Goal: Transaction & Acquisition: Purchase product/service

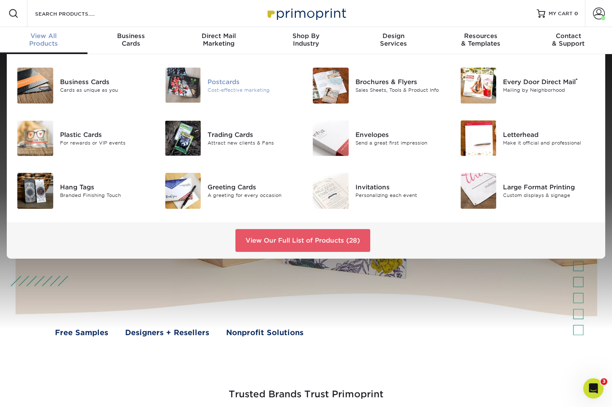
click at [210, 91] on div "Cost-effective marketing" at bounding box center [254, 89] width 92 height 7
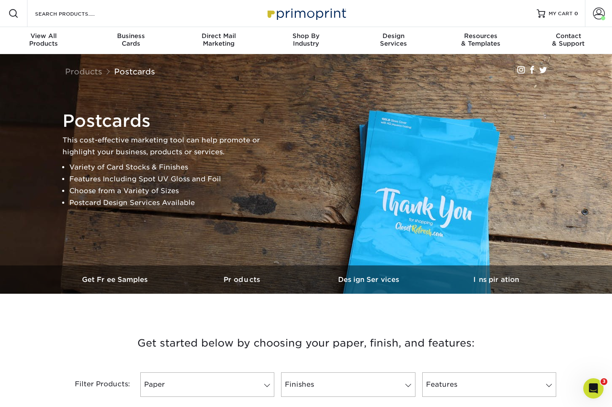
scroll to position [201, 0]
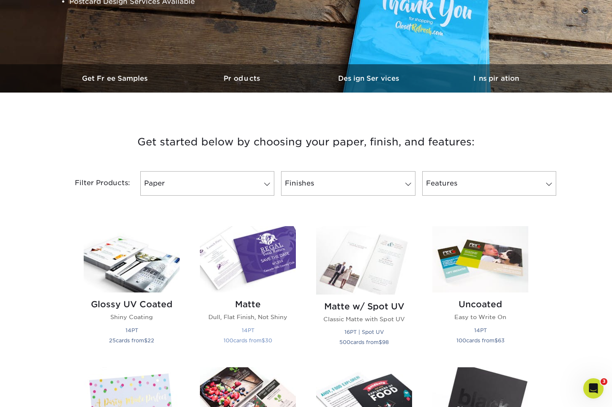
click at [255, 268] on img at bounding box center [248, 259] width 96 height 66
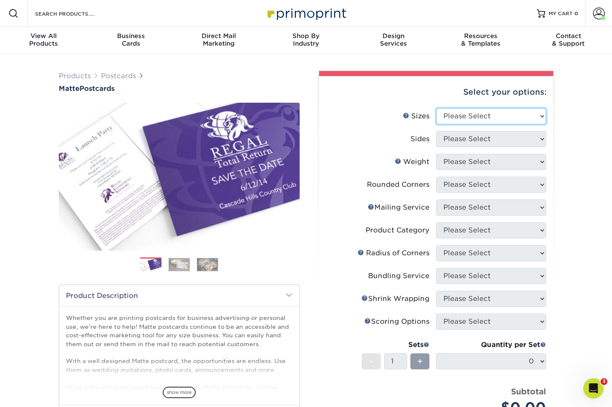
select select "3.00x4.00"
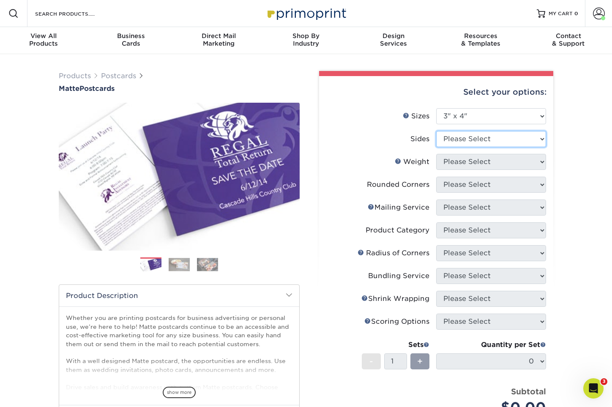
select select "13abbda7-1d64-4f25-8bb2-c179b224825d"
select select "14PT"
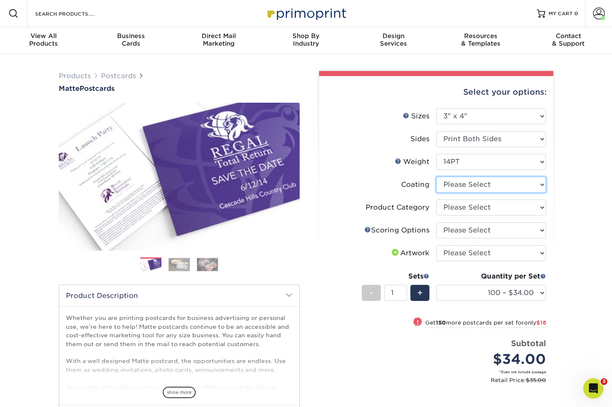
select select "121bb7b5-3b4d-429f-bd8d-bbf80e953313"
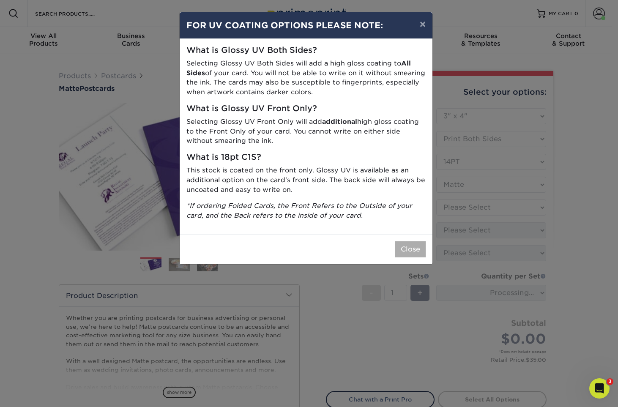
click at [405, 242] on button "Close" at bounding box center [410, 249] width 30 height 16
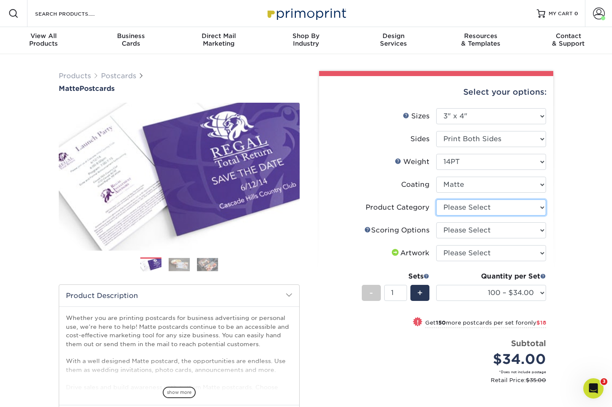
select select "9b7272e0-d6c8-4c3c-8e97-d3a1bcdab858"
select select "16ebe401-5398-422d-8cb0-f3adbb82deb5"
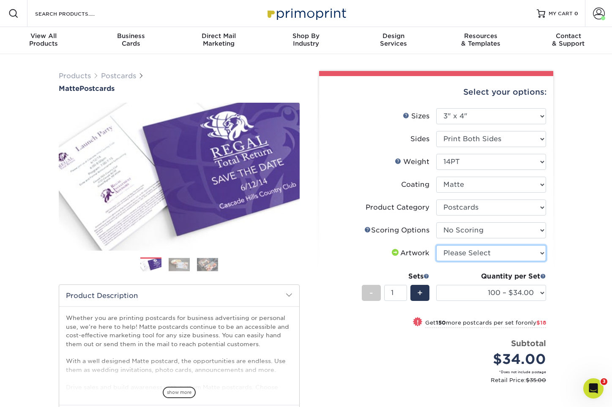
select select "upload"
click at [333, 309] on li "Sets - 1 + Quantity per Set 100 – $34.00 250 – $52.00 500 – $69.00 1000 – $80.0…" at bounding box center [436, 292] width 220 height 49
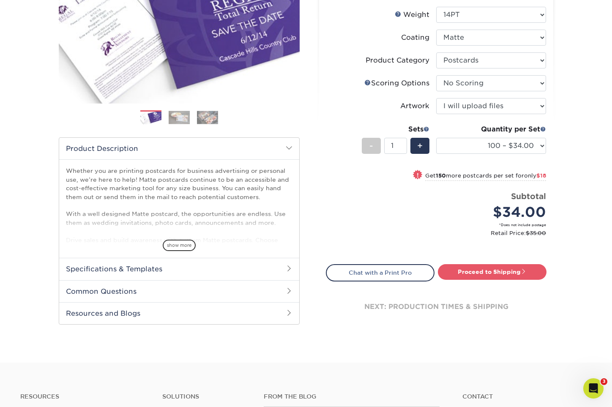
scroll to position [203, 0]
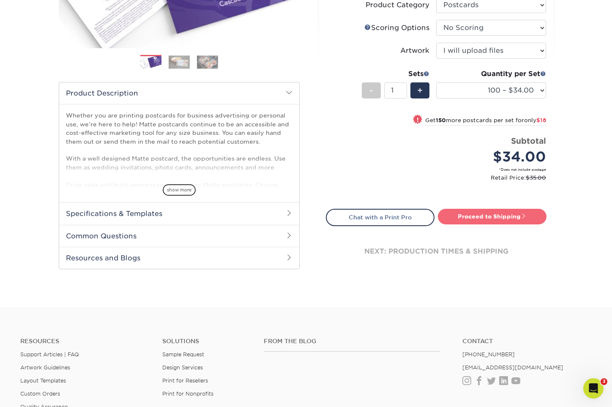
click at [489, 218] on link "Proceed to Shipping" at bounding box center [492, 216] width 109 height 15
type input "Set 1"
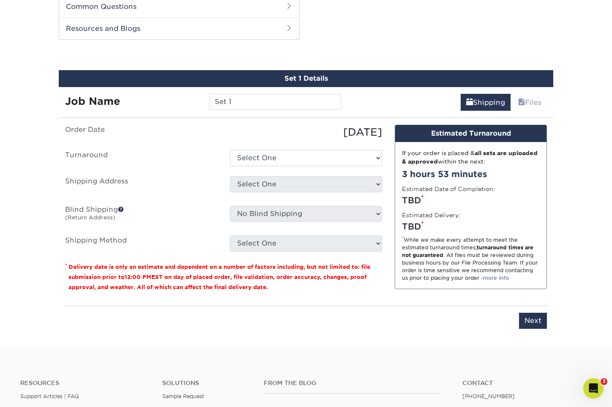
scroll to position [434, 0]
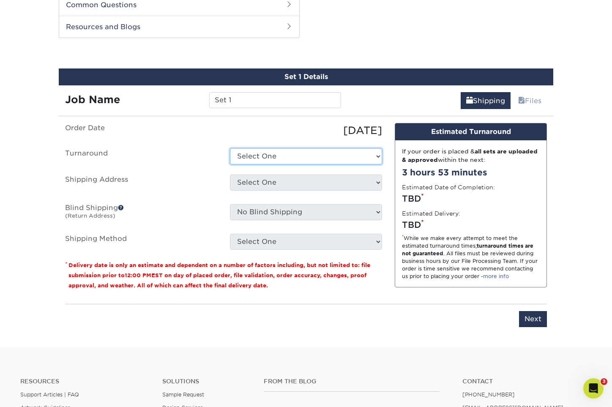
select select "4fed806b-c824-4349-9ebf-d4e6307a4b1c"
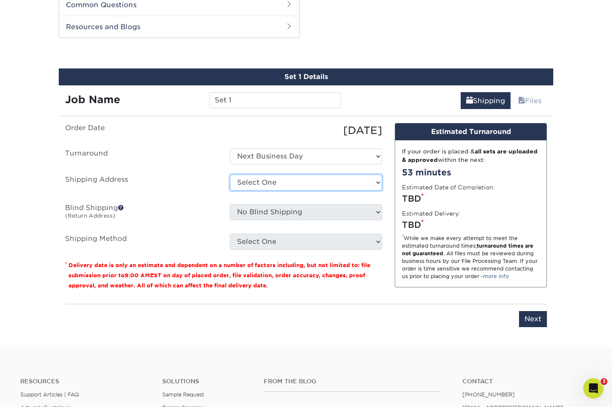
select select "153717"
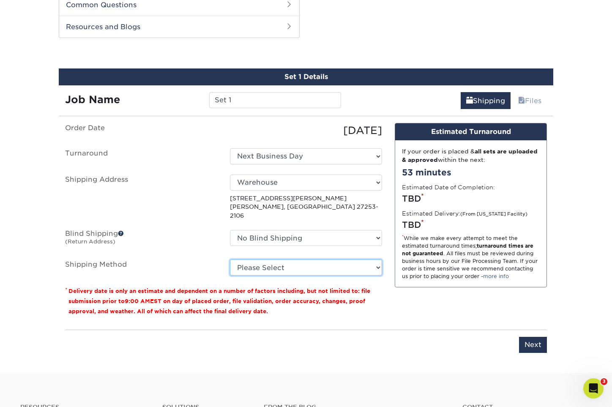
select select "03"
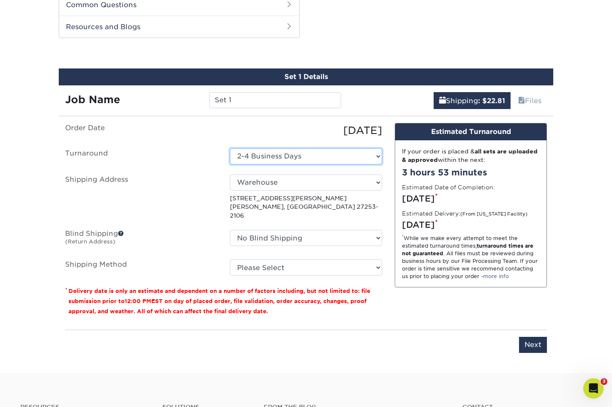
select select "4fed806b-c824-4349-9ebf-d4e6307a4b1c"
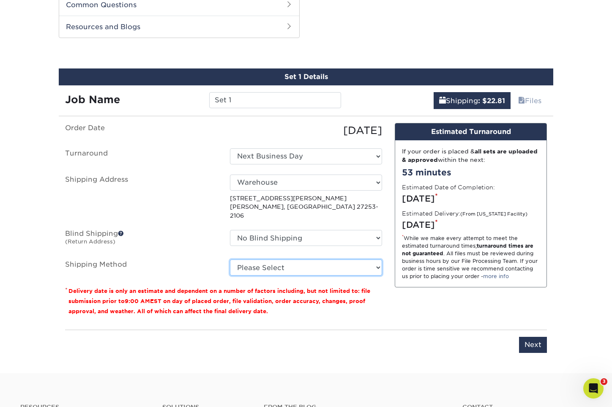
select select "03"
click at [423, 313] on div "Design Estimated Turnaround If your order is placed & all sets are uploaded & a…" at bounding box center [471, 223] width 165 height 200
click at [535, 337] on input "Next" at bounding box center [533, 345] width 28 height 16
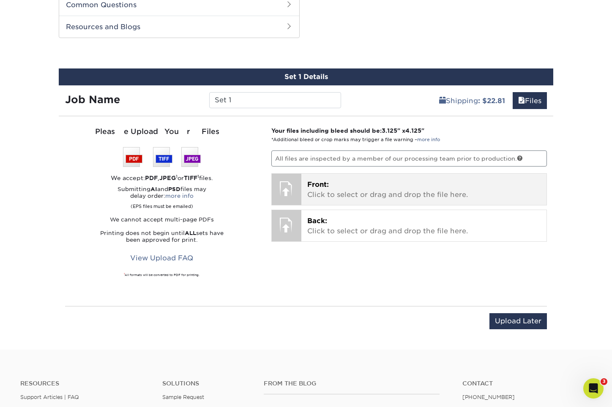
click at [320, 188] on p "Front: Click to select or drag and drop the file here." at bounding box center [424, 190] width 234 height 20
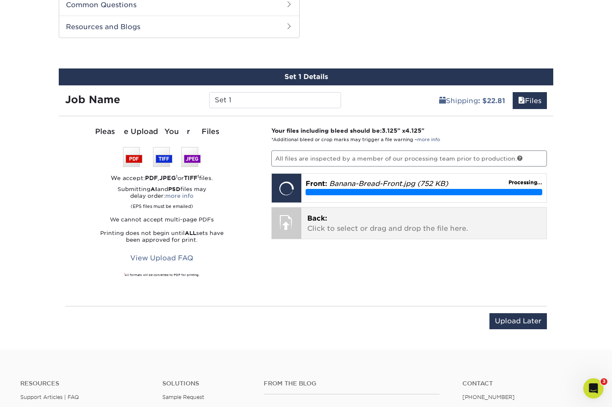
click at [346, 222] on p "Back: Click to select or drag and drop the file here." at bounding box center [424, 224] width 234 height 20
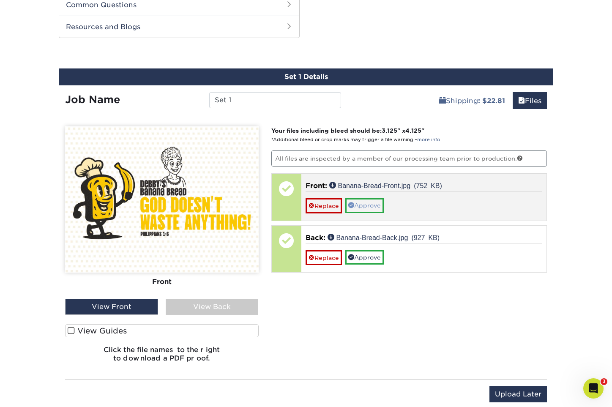
click at [366, 203] on link "Approve" at bounding box center [364, 205] width 38 height 14
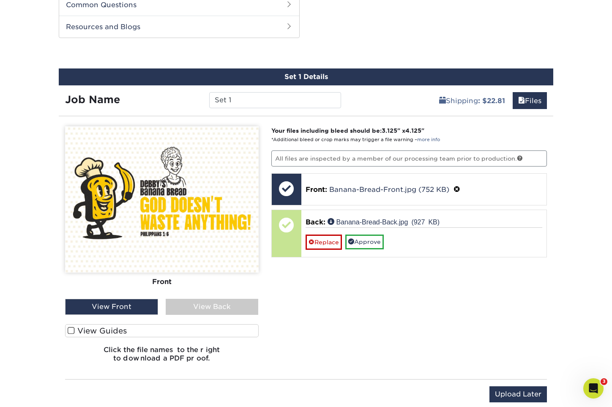
click at [192, 307] on div "View Back" at bounding box center [212, 307] width 93 height 16
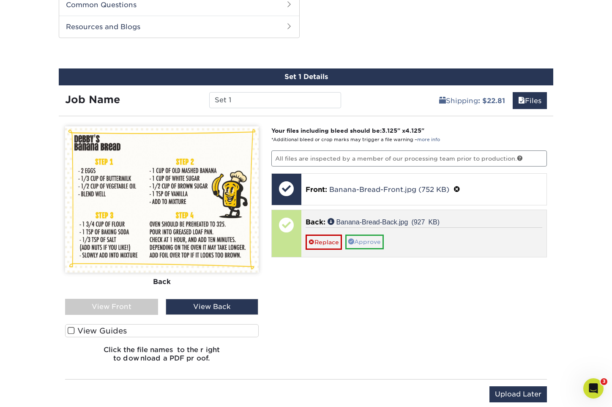
click at [370, 240] on link "Approve" at bounding box center [364, 242] width 38 height 14
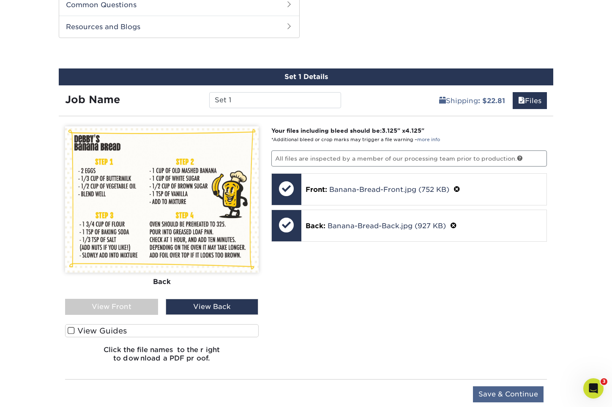
click at [514, 390] on input "Save & Continue" at bounding box center [508, 394] width 71 height 16
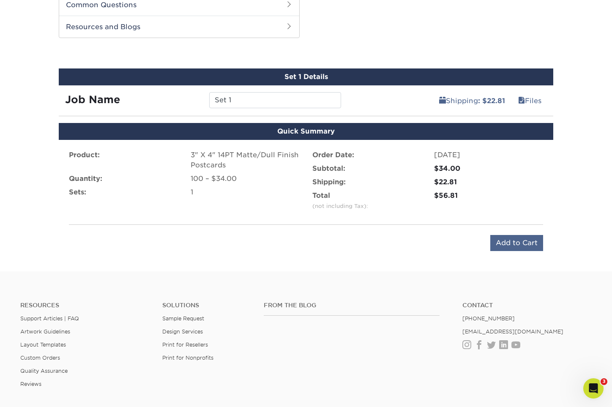
click at [515, 243] on input "Add to Cart" at bounding box center [516, 243] width 53 height 16
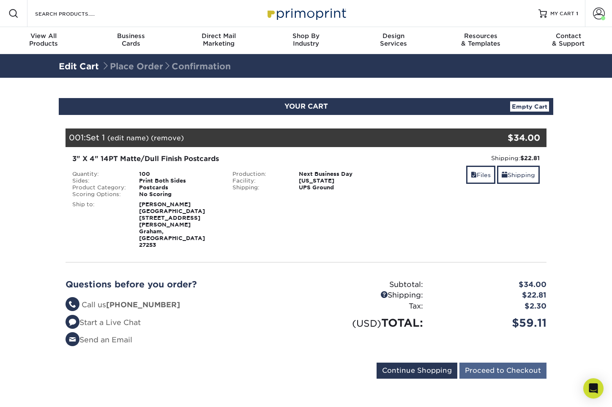
click at [492, 363] on input "Proceed to Checkout" at bounding box center [503, 371] width 87 height 16
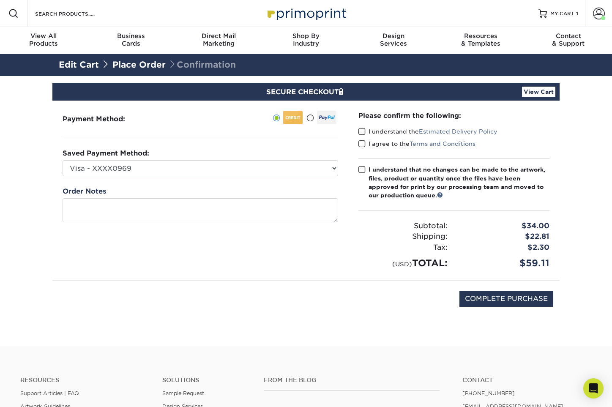
click at [362, 132] on span at bounding box center [362, 132] width 7 height 8
click at [0, 0] on input "I understand the Estimated Delivery Policy" at bounding box center [0, 0] width 0 height 0
click at [362, 147] on span at bounding box center [362, 144] width 7 height 8
click at [0, 0] on input "I agree to the Terms and Conditions" at bounding box center [0, 0] width 0 height 0
click at [363, 172] on span at bounding box center [362, 170] width 7 height 8
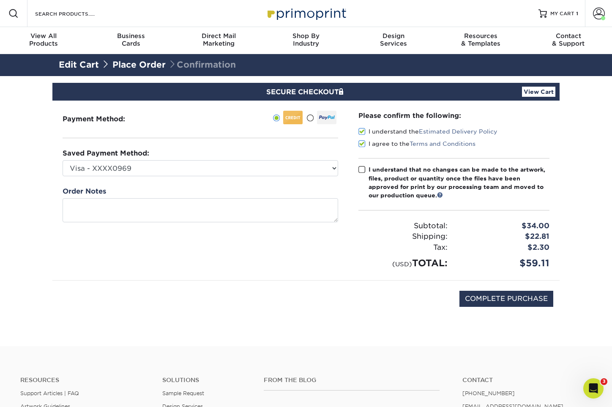
click at [0, 0] on input "I understand that no changes can be made to the artwork, files, product or quan…" at bounding box center [0, 0] width 0 height 0
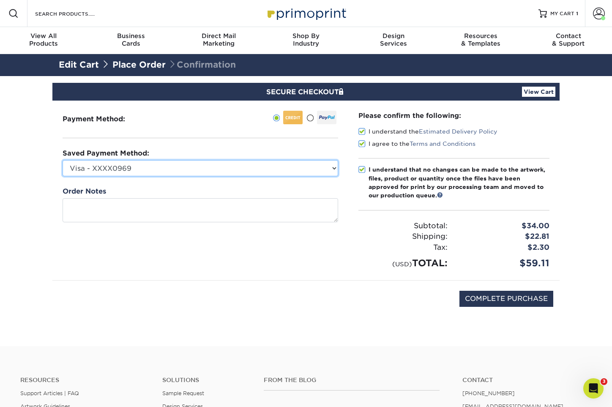
select select "70767"
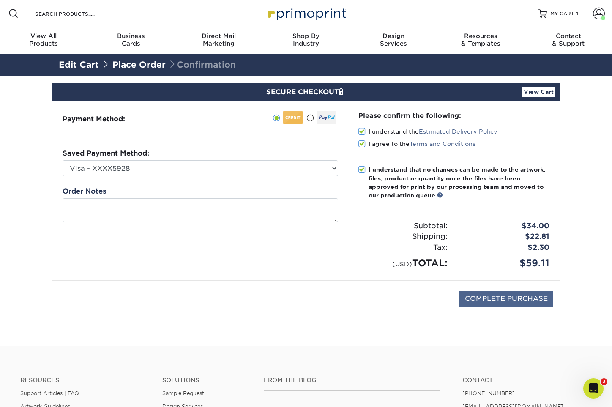
click at [502, 298] on input "COMPLETE PURCHASE" at bounding box center [507, 299] width 94 height 16
type input "PROCESSING, PLEASE WAIT..."
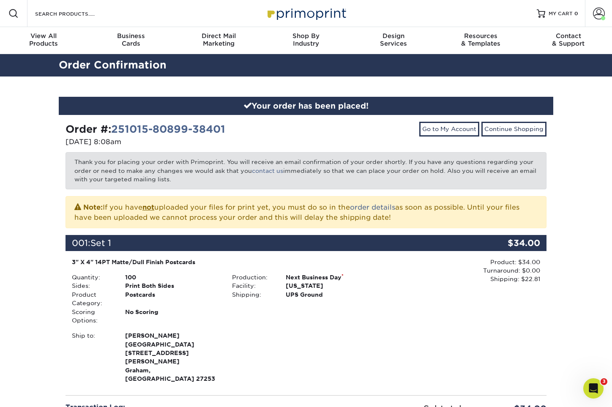
click at [578, 177] on div "Your order has been placed! Order #: 251015-80899-38401 [DATE] 8:08am Go to My …" at bounding box center [306, 309] width 612 height 465
